Goal: Task Accomplishment & Management: Manage account settings

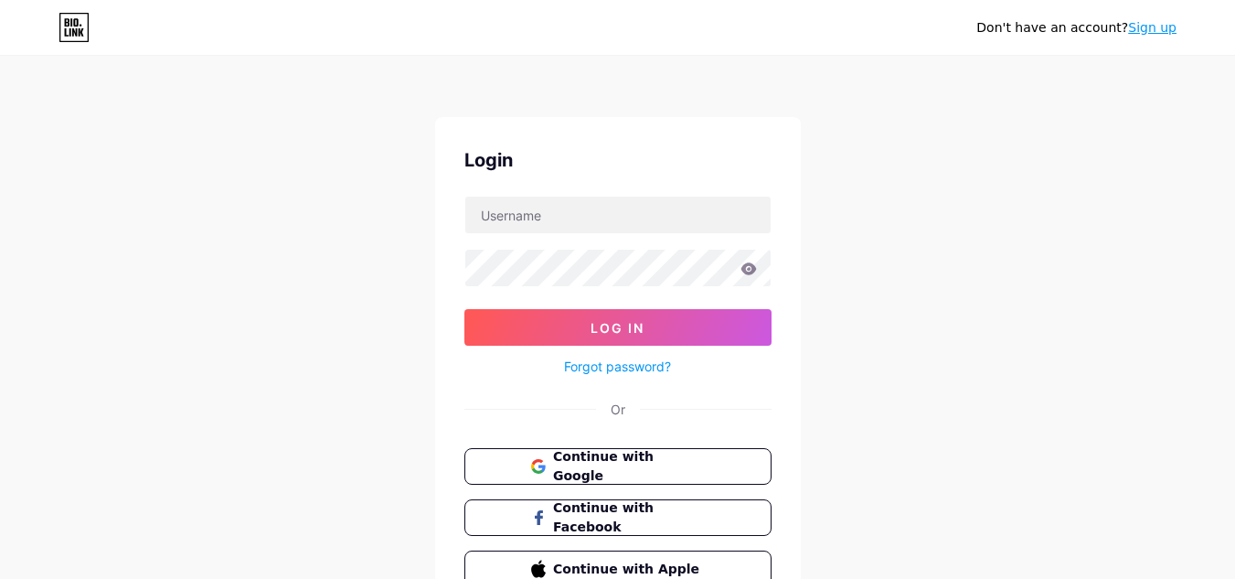
click at [1158, 32] on link "Sign up" at bounding box center [1152, 27] width 48 height 15
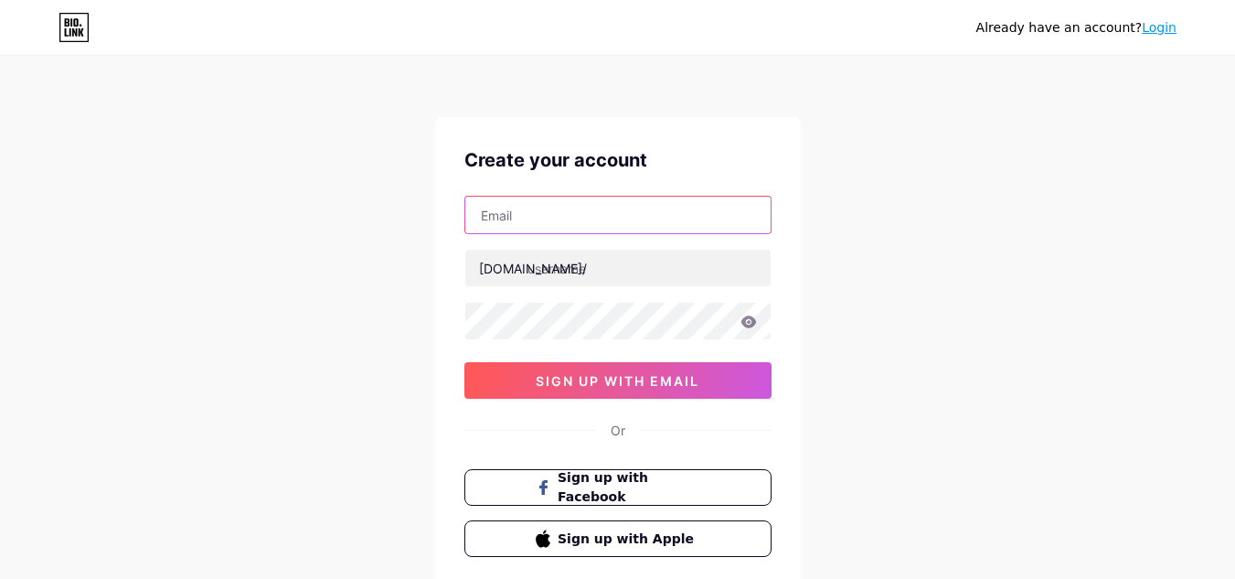
click at [517, 219] on input "text" at bounding box center [617, 215] width 305 height 37
type input "[EMAIL_ADDRESS][DOMAIN_NAME]"
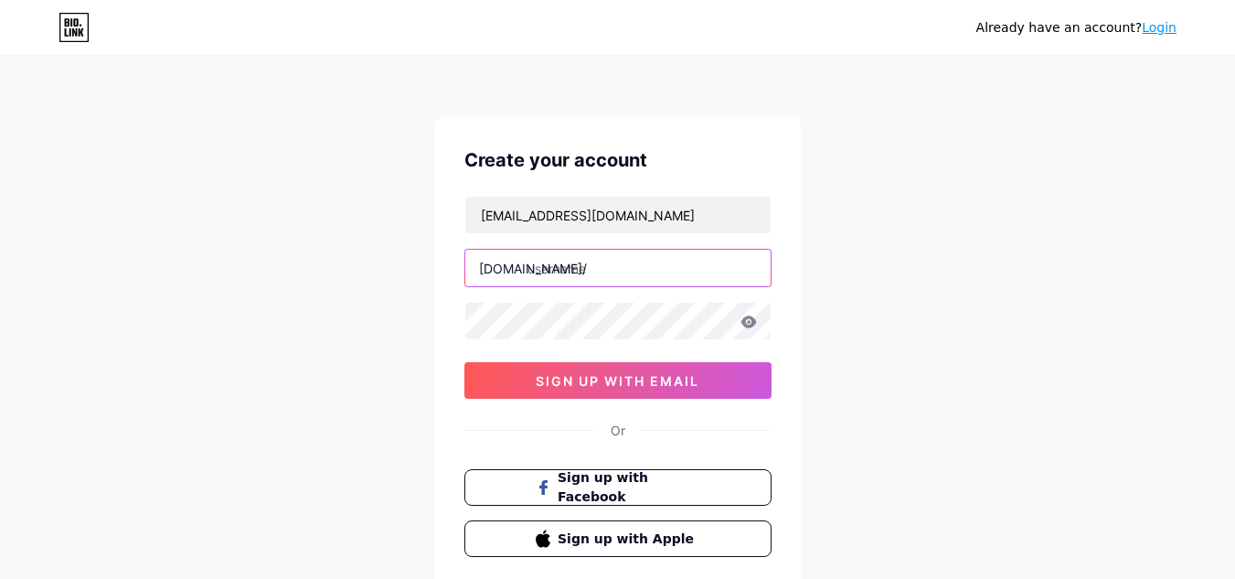
click at [549, 275] on input "text" at bounding box center [617, 268] width 305 height 37
paste input "bookthistruck"
type input "bookthistruck"
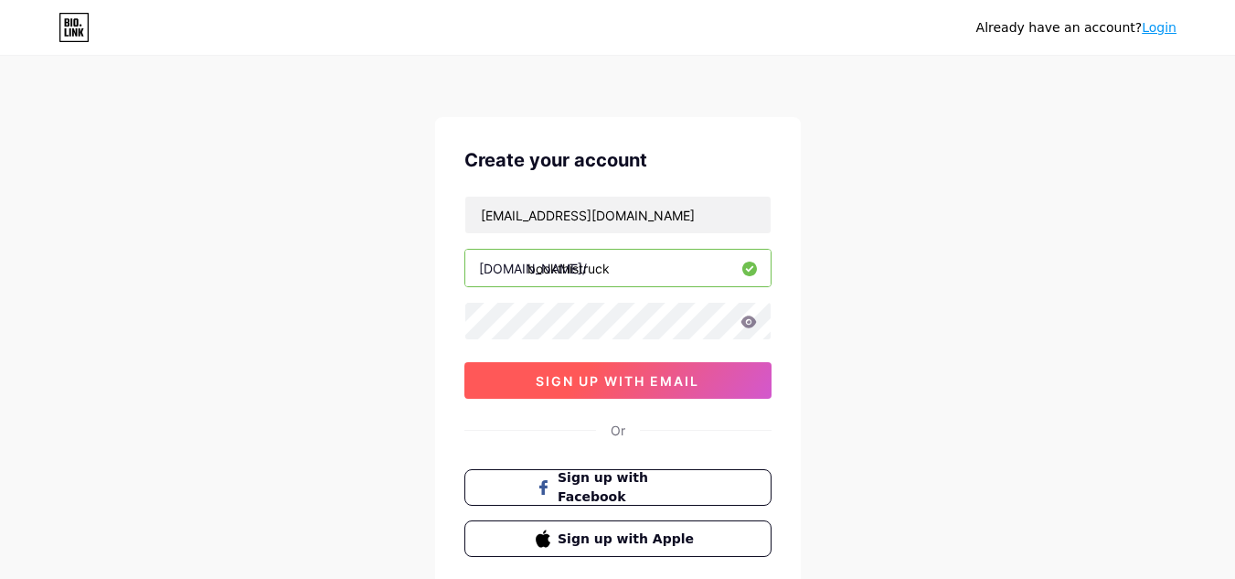
click at [619, 370] on button "sign up with email" at bounding box center [617, 380] width 307 height 37
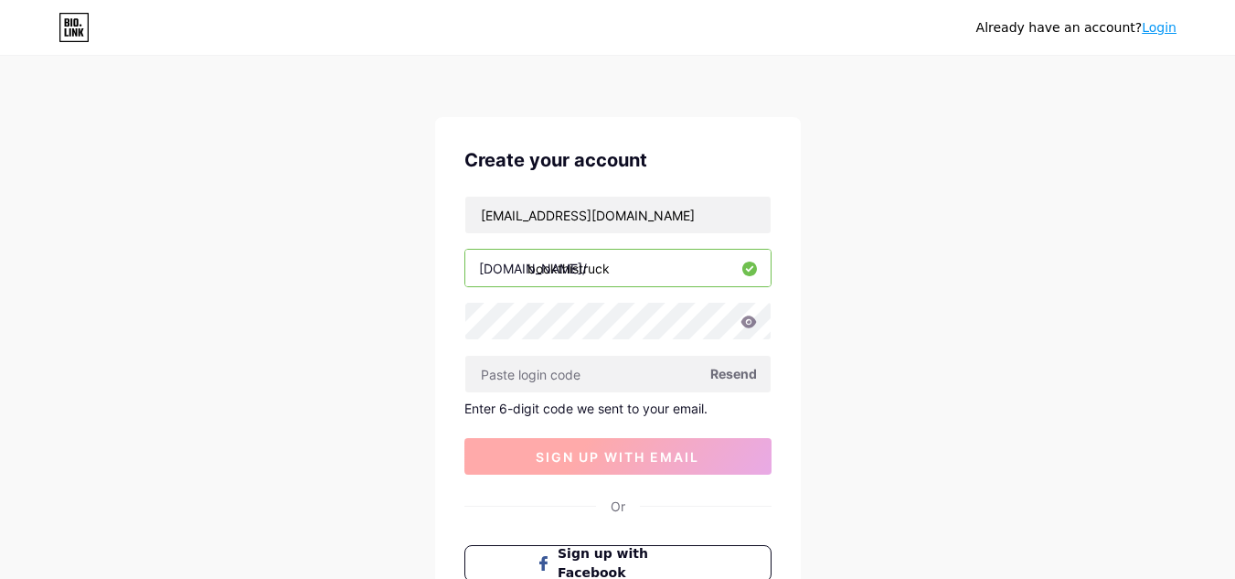
click at [619, 370] on input "text" at bounding box center [617, 374] width 305 height 37
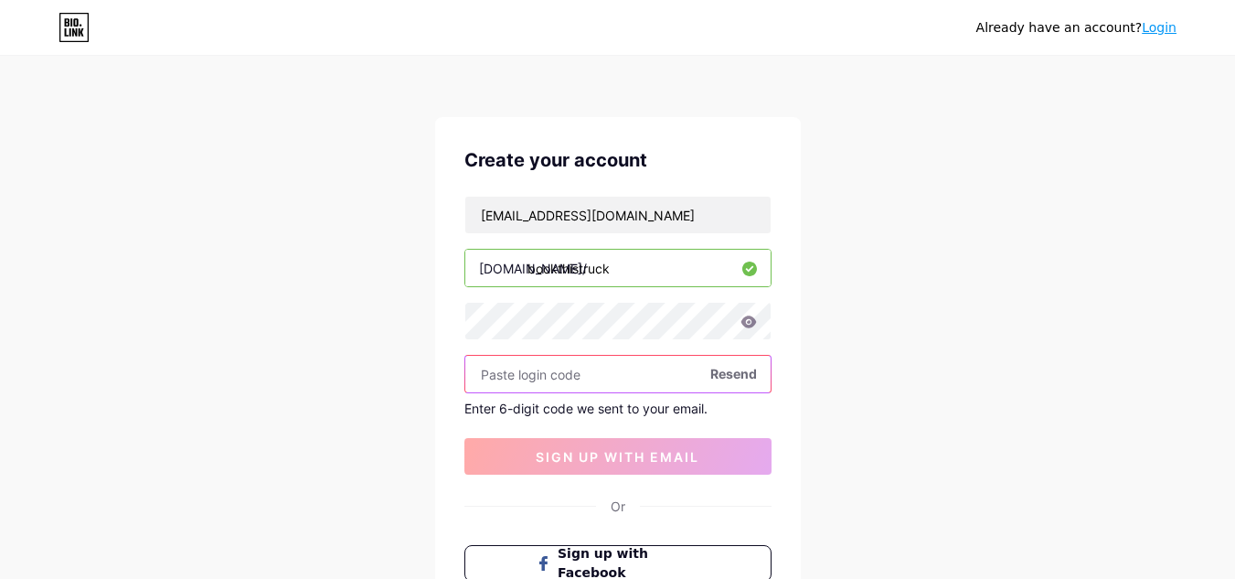
paste input "673477"
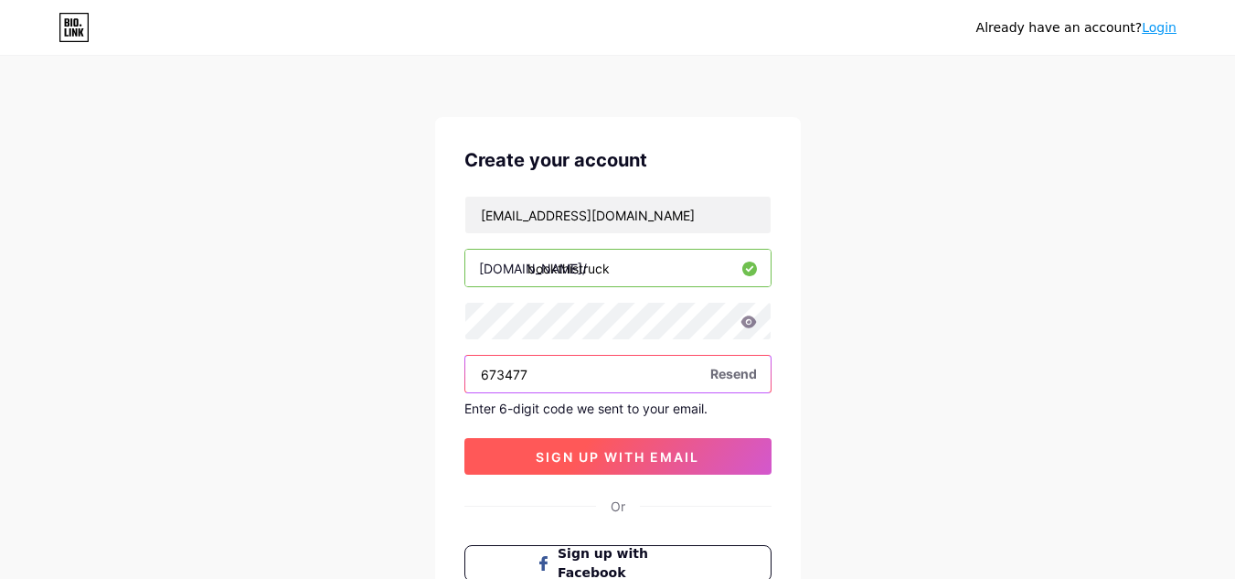
type input "673477"
click at [595, 458] on span "sign up with email" at bounding box center [618, 457] width 164 height 16
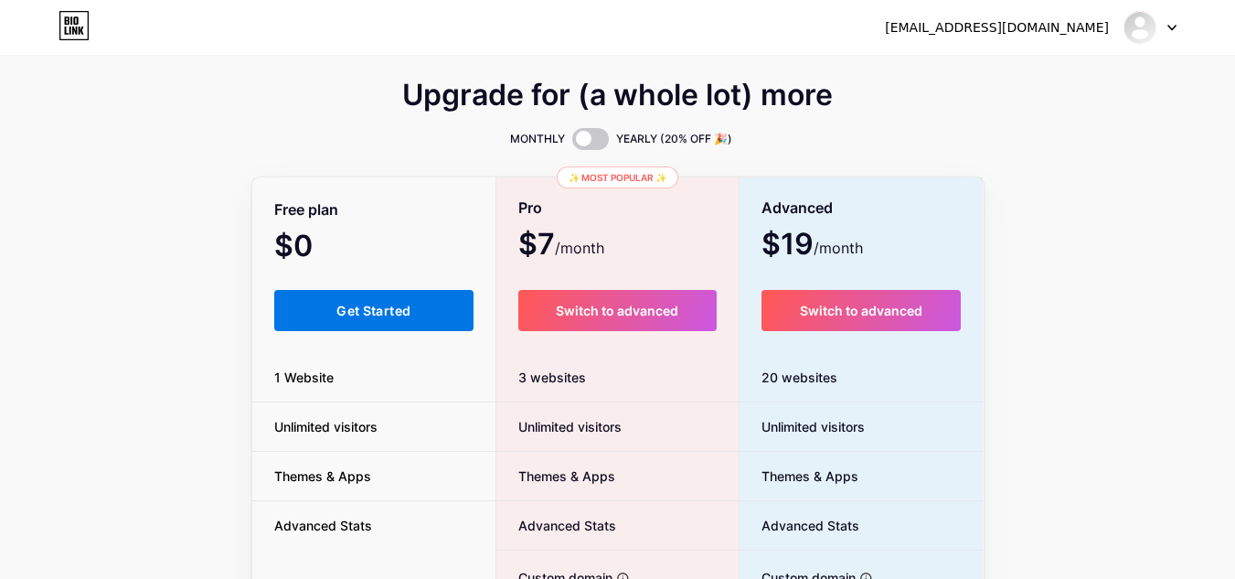
click at [415, 315] on button "Get Started" at bounding box center [374, 310] width 200 height 41
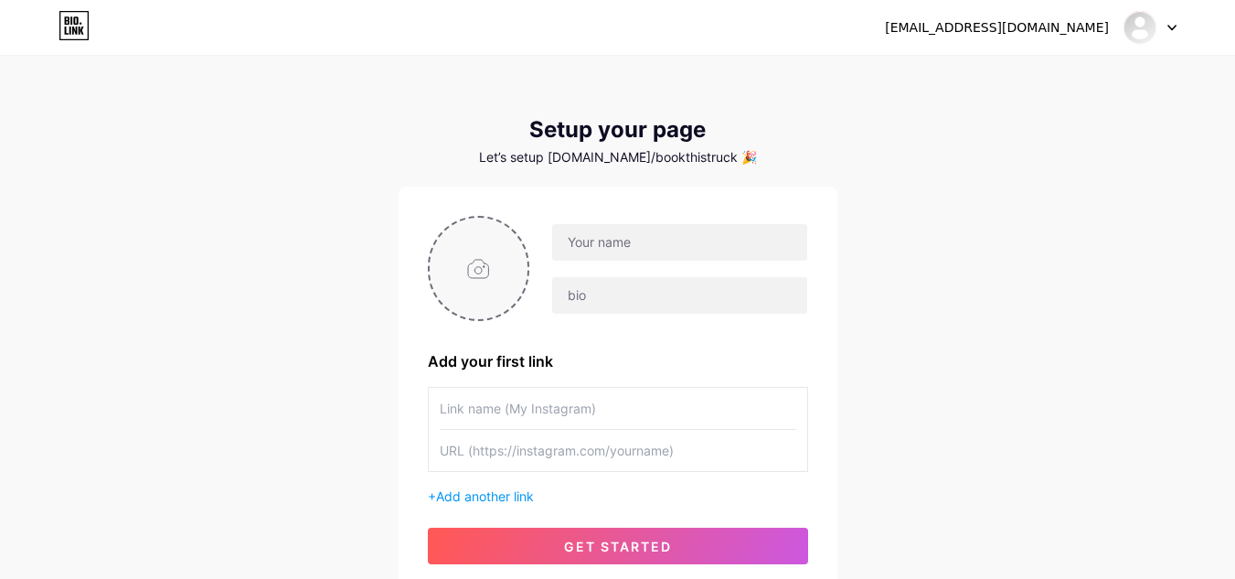
click at [460, 282] on input "file" at bounding box center [479, 268] width 99 height 101
type input "C:\fakepath\logo 6.jpg"
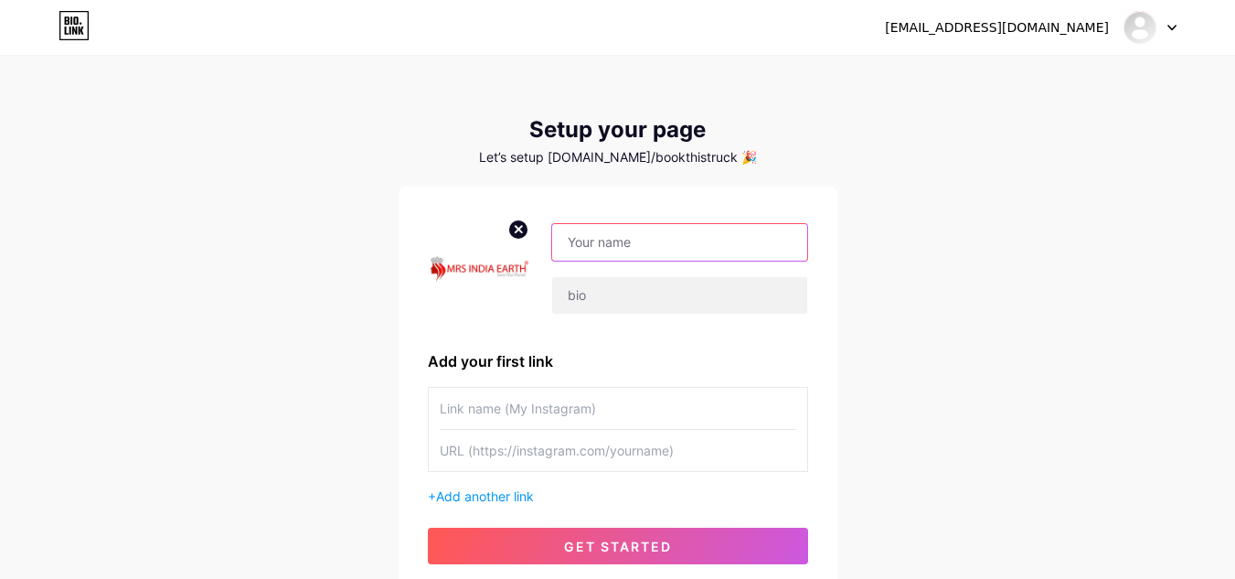
click at [608, 230] on input "text" at bounding box center [679, 242] width 254 height 37
paste input "Book This Truck Catering"
type input "Book This Truck Catering"
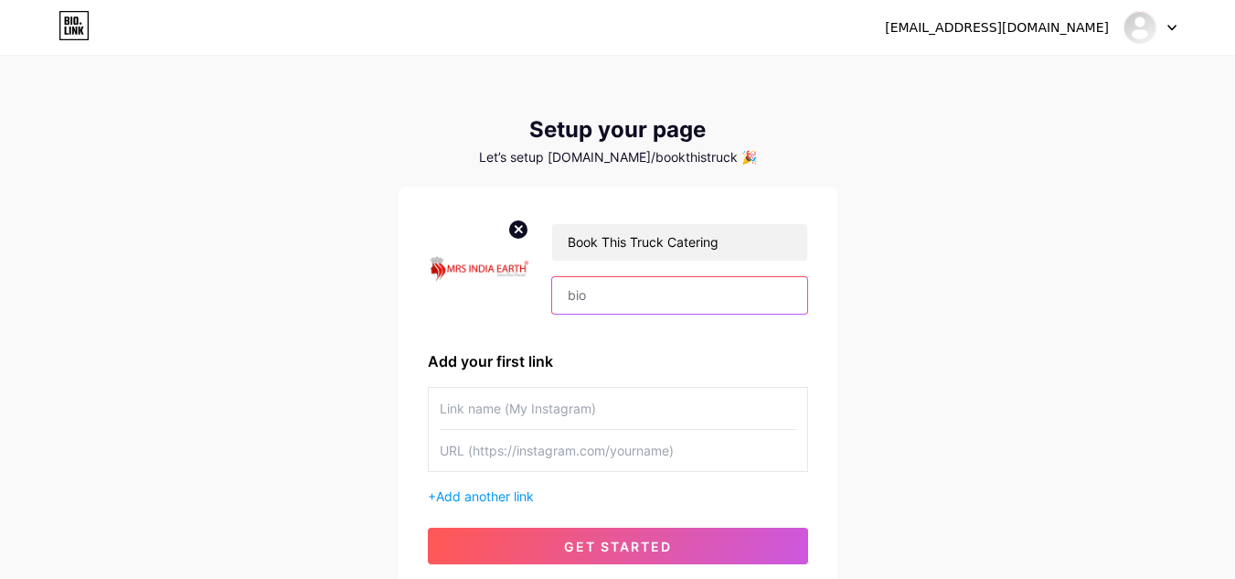
click at [607, 299] on input "text" at bounding box center [679, 295] width 254 height 37
paste input "Here at Book This Truck Catering, we provide a creative, delicious spin on even…"
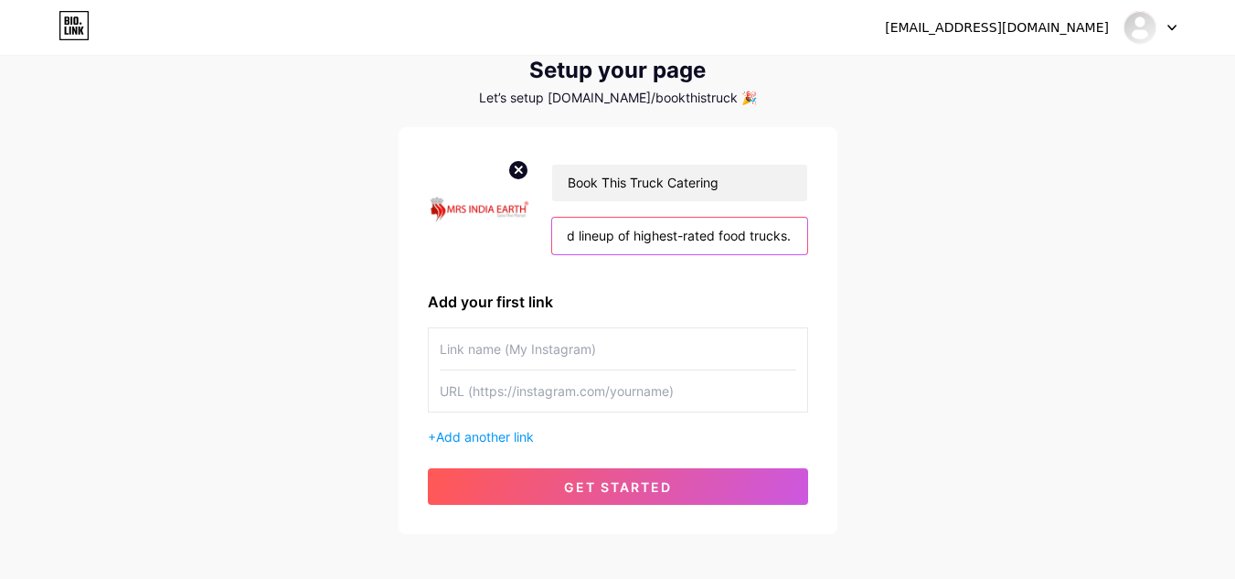
scroll to position [91, 0]
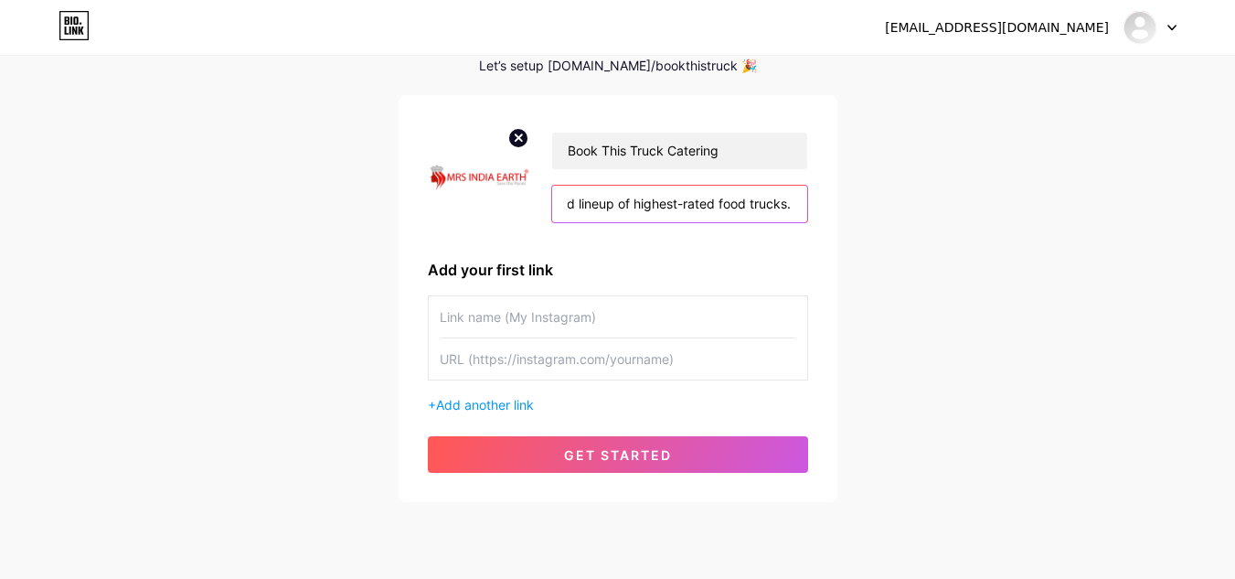
type input "Here at Book This Truck Catering, we provide a creative, delicious spin on even…"
click at [494, 323] on input "text" at bounding box center [618, 316] width 357 height 41
type input "Website"
click at [516, 348] on input "text" at bounding box center [618, 358] width 357 height 41
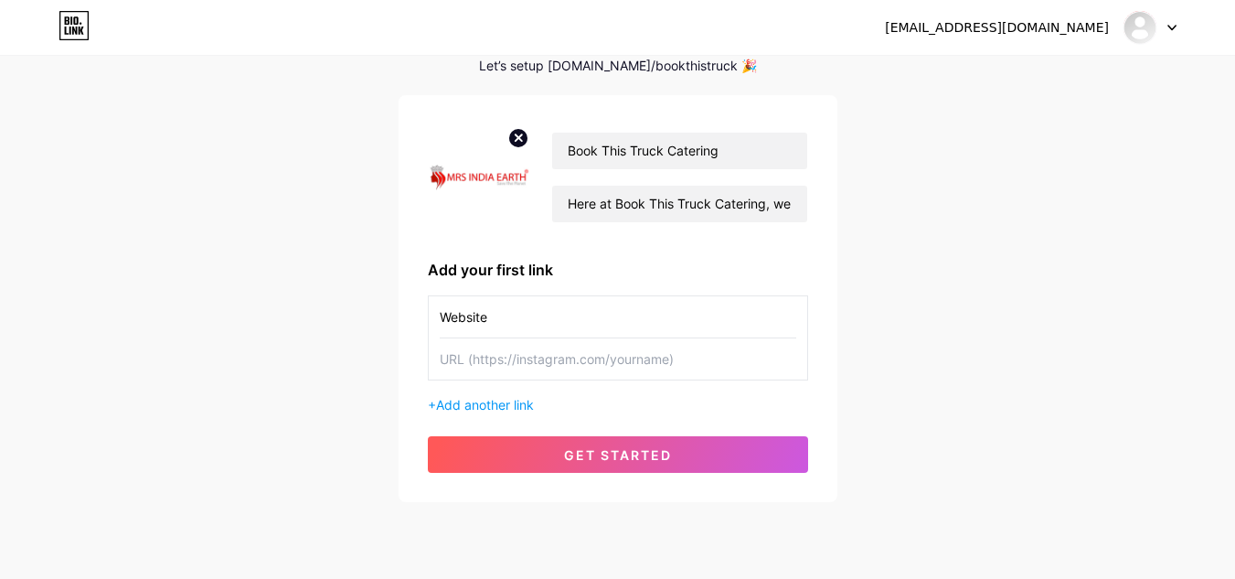
paste input "[URL][DOMAIN_NAME]"
type input "[URL][DOMAIN_NAME]"
click at [498, 403] on span "Add another link" at bounding box center [485, 405] width 98 height 16
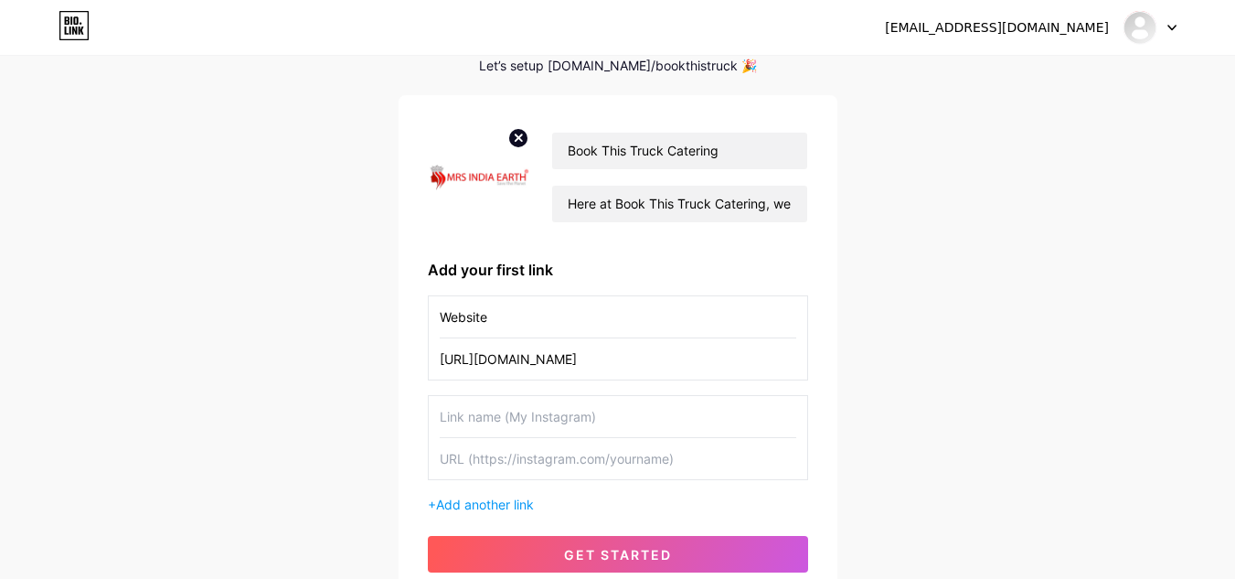
click at [464, 453] on input "text" at bounding box center [618, 458] width 357 height 41
paste input "[URL][DOMAIN_NAME]"
type input "[URL][DOMAIN_NAME]"
click at [490, 424] on input "text" at bounding box center [618, 416] width 357 height 41
type input "Facebook"
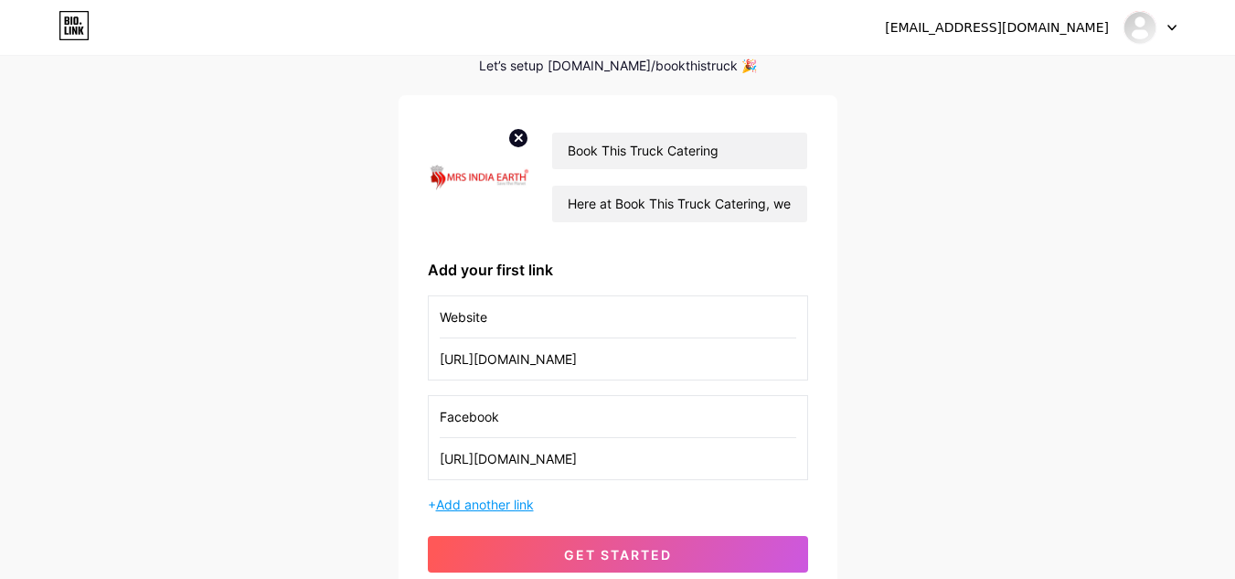
click at [485, 508] on span "Add another link" at bounding box center [485, 504] width 98 height 16
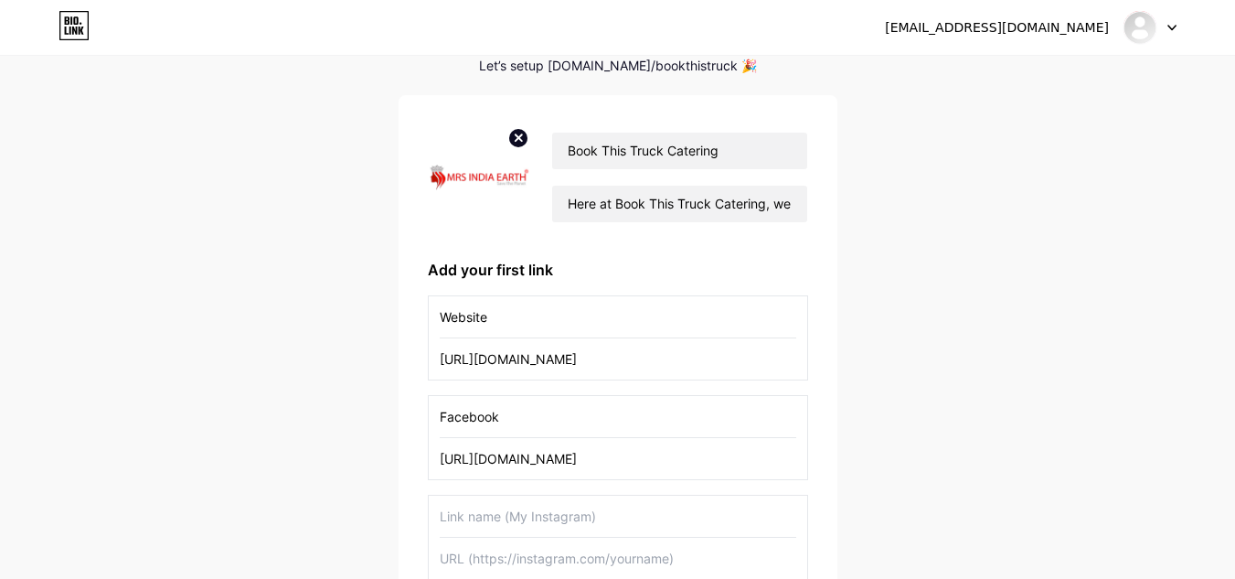
click at [473, 555] on input "text" at bounding box center [618, 558] width 357 height 41
paste input "[URL][DOMAIN_NAME]"
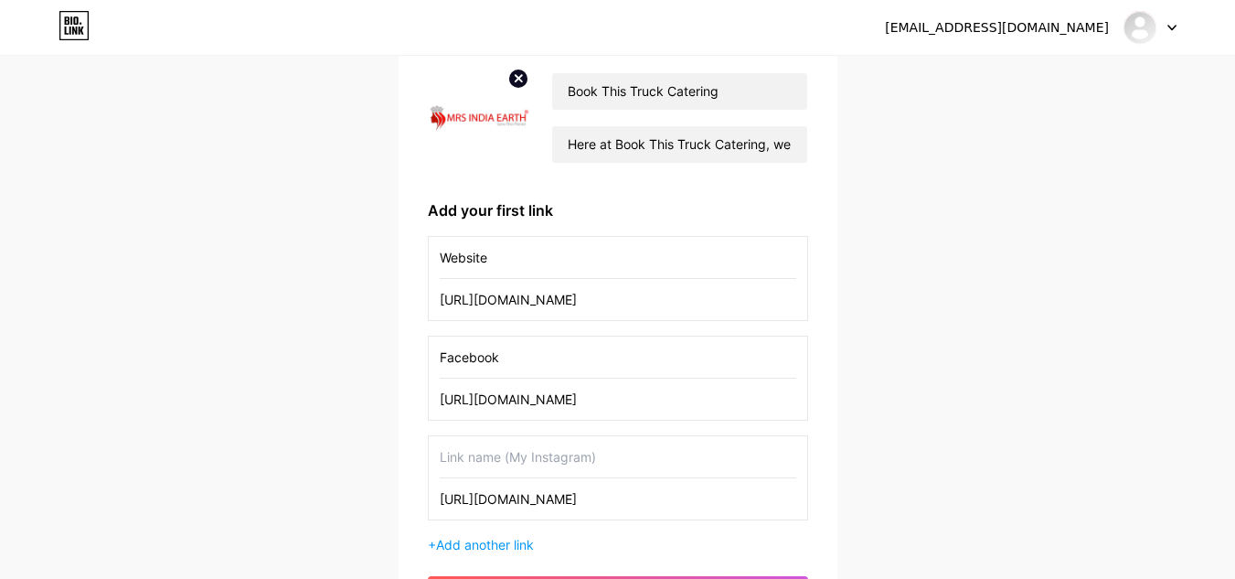
scroll to position [183, 0]
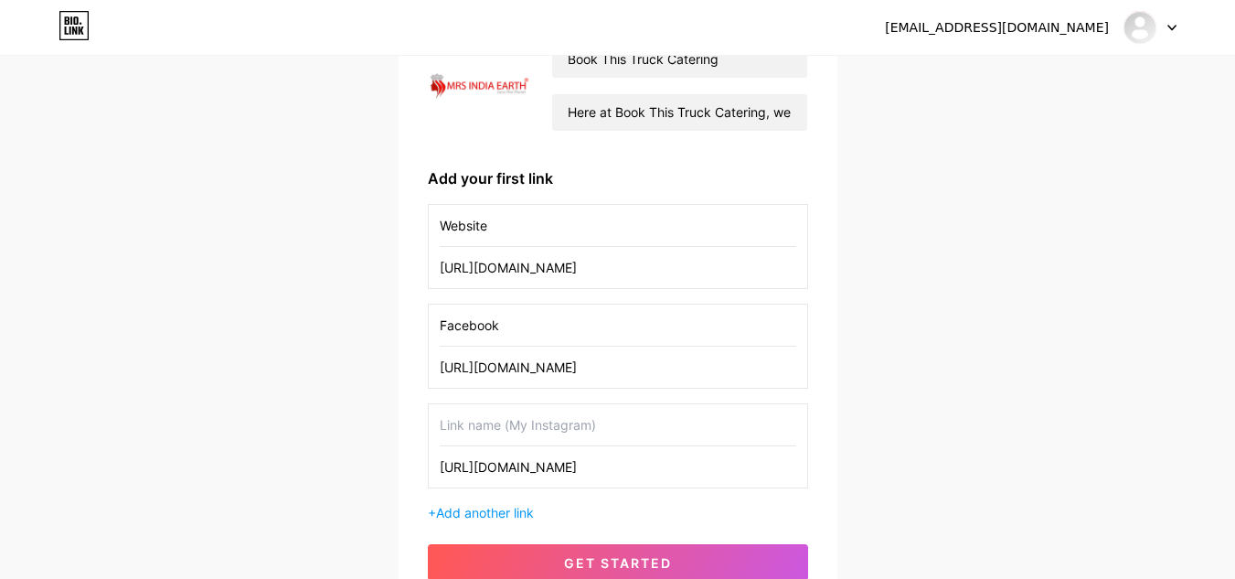
type input "[URL][DOMAIN_NAME]"
click at [537, 414] on input "text" at bounding box center [618, 424] width 357 height 41
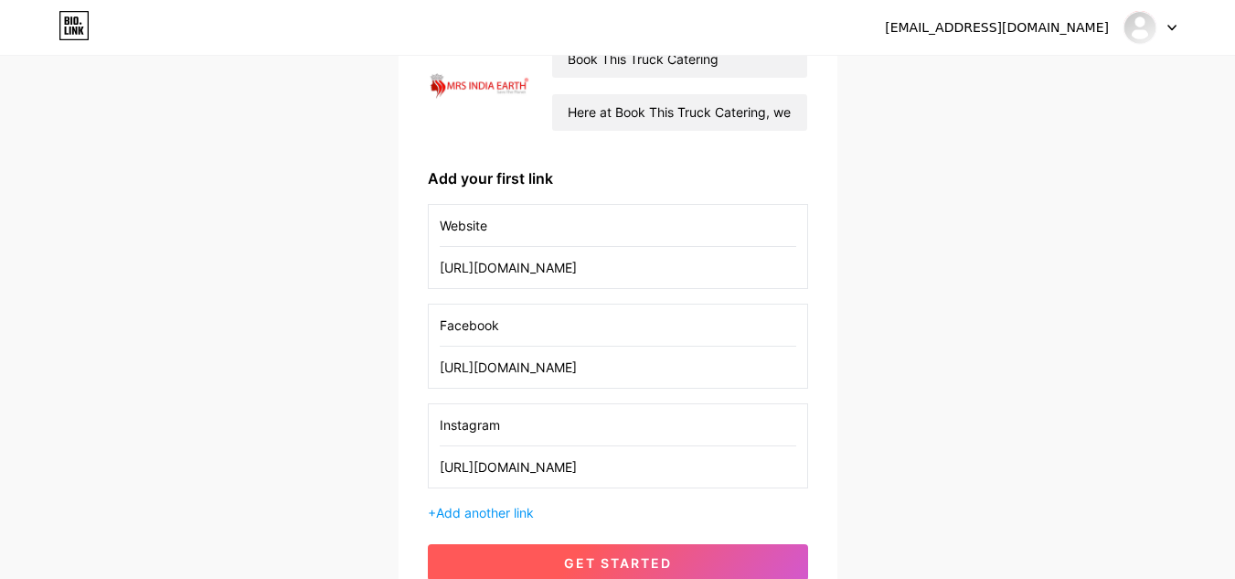
type input "Instagram"
click at [507, 563] on button "get started" at bounding box center [618, 562] width 380 height 37
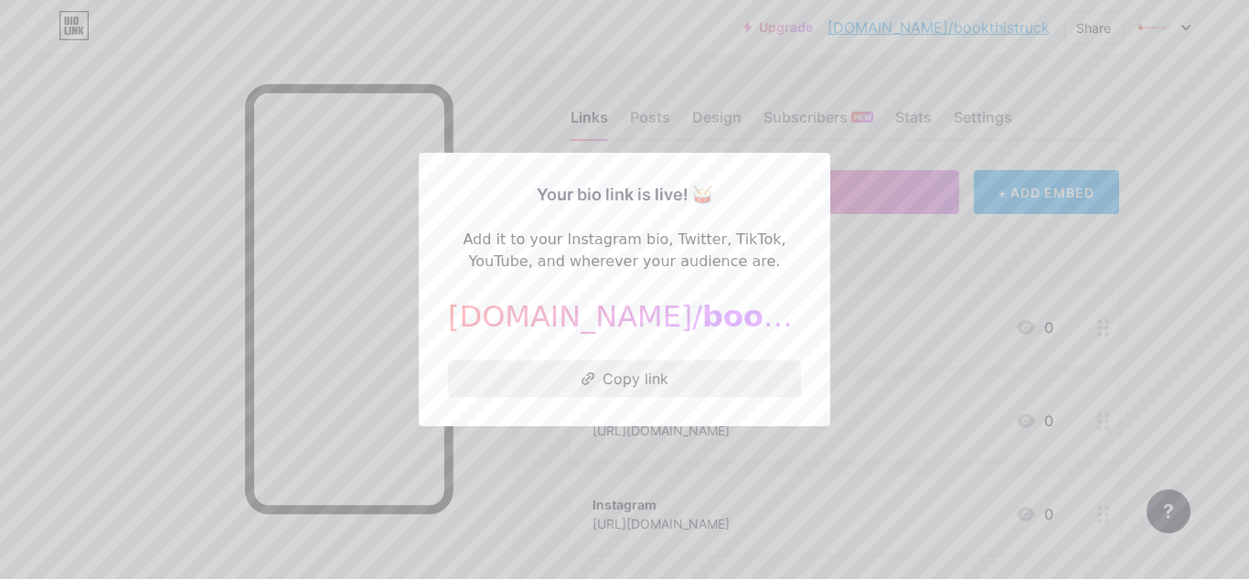
click at [685, 385] on button "Copy link" at bounding box center [624, 378] width 353 height 37
